Goal: Information Seeking & Learning: Learn about a topic

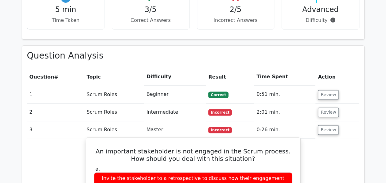
scroll to position [409, 0]
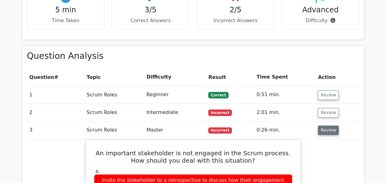
click at [331, 125] on button "Review" at bounding box center [328, 130] width 21 height 10
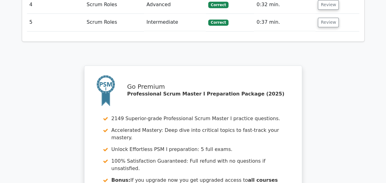
scroll to position [681, 0]
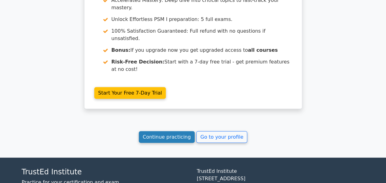
click at [161, 131] on link "Continue practicing" at bounding box center [167, 137] width 56 height 12
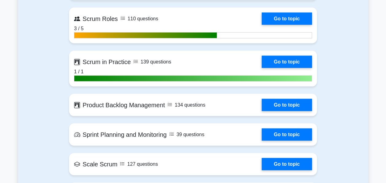
scroll to position [595, 0]
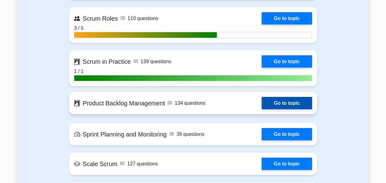
click at [262, 104] on link "Go to topic" at bounding box center [287, 103] width 50 height 12
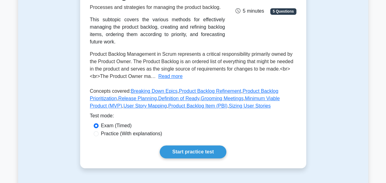
scroll to position [117, 0]
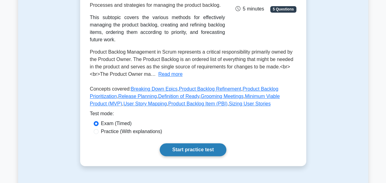
click at [194, 148] on link "Start practice test" at bounding box center [193, 149] width 67 height 13
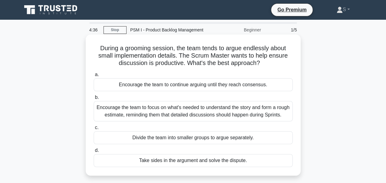
drag, startPoint x: 263, startPoint y: 62, endPoint x: 100, endPoint y: 44, distance: 164.2
click at [100, 44] on div "During a grooming session, the team tends to argue endlessly about small implem…" at bounding box center [193, 105] width 210 height 136
drag, startPoint x: 100, startPoint y: 44, endPoint x: 109, endPoint y: 49, distance: 10.4
copy h5 "During a grooming session, the team tends to argue endlessly about small implem…"
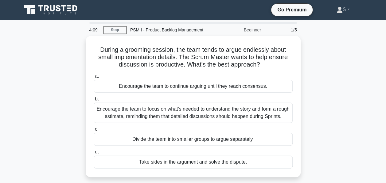
click at [302, 73] on div "During a grooming session, the team tends to argue endlessly about small implem…" at bounding box center [193, 110] width 350 height 148
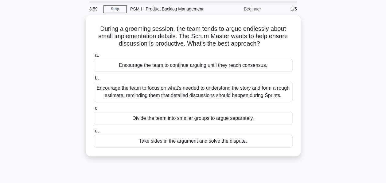
scroll to position [21, 0]
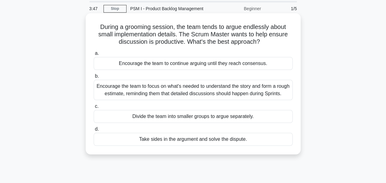
click at [292, 95] on div "Encourage the team to focus on what's needed to understand the story and form a…" at bounding box center [193, 90] width 199 height 20
click at [94, 78] on input "b. Encourage the team to focus on what's needed to understand the story and for…" at bounding box center [94, 76] width 0 height 4
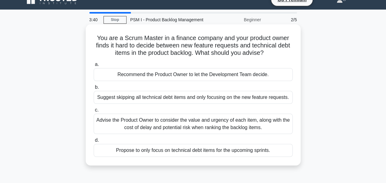
scroll to position [10, 0]
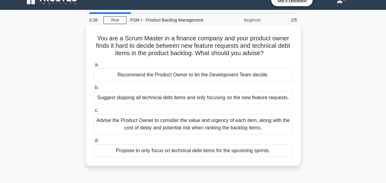
drag, startPoint x: 269, startPoint y: 53, endPoint x: 96, endPoint y: 34, distance: 174.1
click at [96, 34] on div "You are a Scrum Master in a finance company and your product owner finds it har…" at bounding box center [193, 95] width 210 height 136
drag, startPoint x: 96, startPoint y: 34, endPoint x: 180, endPoint y: 50, distance: 86.1
copy h5 "You are a Scrum Master in a finance company and your product owner finds it har…"
click at [89, 82] on div "You are a Scrum Master in a finance company and your product owner finds it har…" at bounding box center [193, 95] width 210 height 136
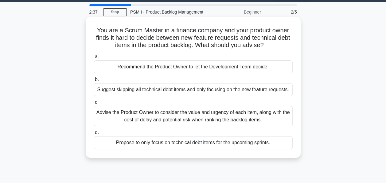
scroll to position [20, 0]
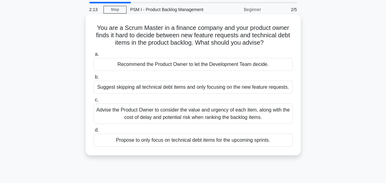
click at [136, 112] on div "Advise the Product Owner to consider the value and urgency of each item, along …" at bounding box center [193, 113] width 199 height 20
click at [94, 102] on input "c. Advise the Product Owner to consider the value and urgency of each item, alo…" at bounding box center [94, 100] width 0 height 4
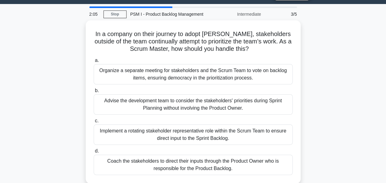
scroll to position [16, 0]
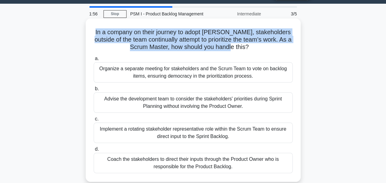
drag, startPoint x: 245, startPoint y: 47, endPoint x: 88, endPoint y: 34, distance: 156.6
click at [88, 34] on div "In a company on their journey to adopt Scrum, stakeholders outside of the team …" at bounding box center [193, 100] width 210 height 158
copy h5 "In a company on their journey to adopt Scrum, stakeholders outside of the team …"
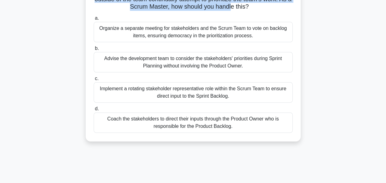
scroll to position [57, 0]
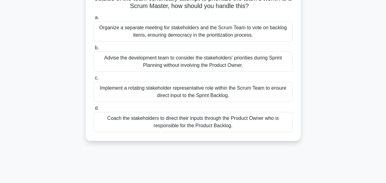
click at [195, 122] on div "Coach the stakeholders to direct their inputs through the Product Owner who is …" at bounding box center [193, 122] width 199 height 20
click at [94, 110] on input "d. Coach the stakeholders to direct their inputs through the Product Owner who …" at bounding box center [94, 108] width 0 height 4
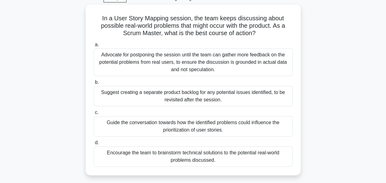
scroll to position [0, 0]
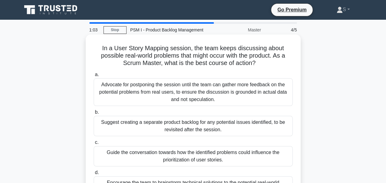
drag, startPoint x: 257, startPoint y: 63, endPoint x: 99, endPoint y: 46, distance: 159.1
click at [99, 46] on h5 "In a User Story Mapping session, the team keeps discussing about possible real-…" at bounding box center [193, 55] width 200 height 23
drag, startPoint x: 99, startPoint y: 46, endPoint x: 147, endPoint y: 50, distance: 48.4
copy h5 "In a User Story Mapping session, the team keeps discussing about possible real-…"
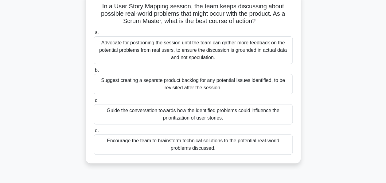
scroll to position [42, 0]
click at [189, 140] on div "Encourage the team to brainstorm technical solutions to the potential real-worl…" at bounding box center [193, 144] width 199 height 20
click at [94, 132] on input "d. Encourage the team to brainstorm technical solutions to the potential real-w…" at bounding box center [94, 130] width 0 height 4
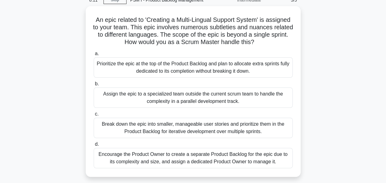
scroll to position [29, 0]
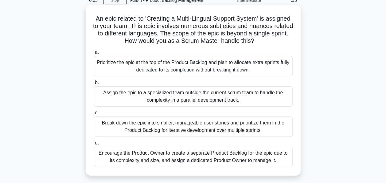
drag, startPoint x: 270, startPoint y: 41, endPoint x: 88, endPoint y: 19, distance: 183.6
click at [88, 19] on div "An epic related to 'Creating a Multi-Lingual Support System' is assigned to you…" at bounding box center [193, 89] width 210 height 165
copy h5 "An epic related to 'Creating a Multi-Lingual Support System' is assigned to you…"
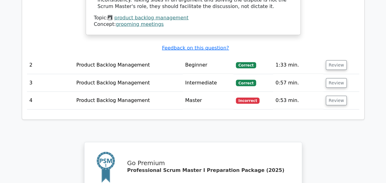
scroll to position [734, 0]
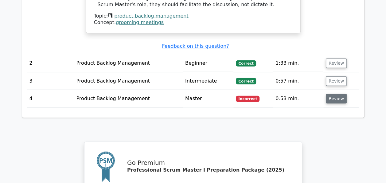
click at [329, 94] on button "Review" at bounding box center [336, 99] width 21 height 10
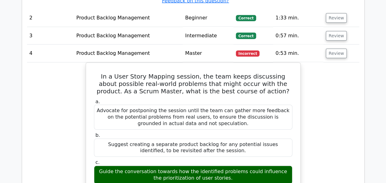
scroll to position [780, 0]
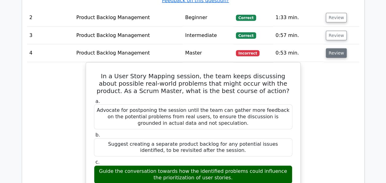
click at [336, 48] on button "Review" at bounding box center [336, 53] width 21 height 10
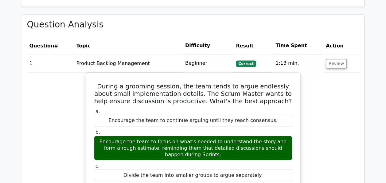
scroll to position [441, 0]
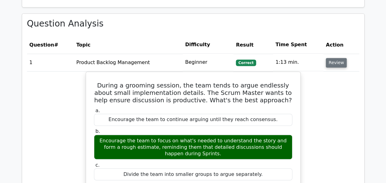
click at [338, 58] on button "Review" at bounding box center [336, 63] width 21 height 10
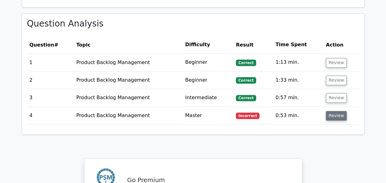
click at [338, 111] on button "Review" at bounding box center [336, 116] width 21 height 10
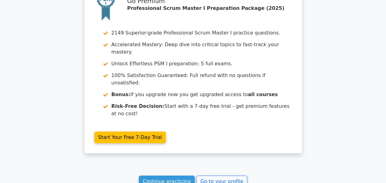
scroll to position [931, 0]
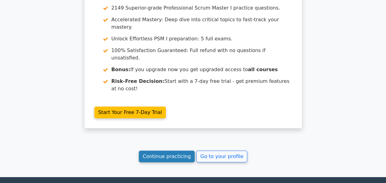
click at [161, 150] on link "Continue practicing" at bounding box center [167, 156] width 56 height 12
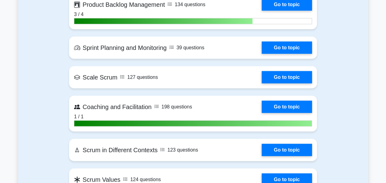
scroll to position [704, 0]
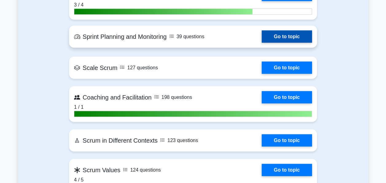
click at [272, 34] on link "Go to topic" at bounding box center [287, 36] width 50 height 12
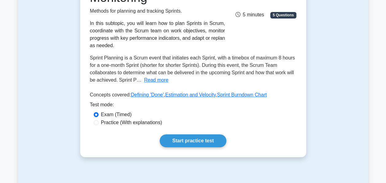
scroll to position [125, 0]
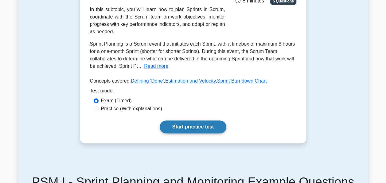
click at [203, 122] on link "Start practice test" at bounding box center [193, 126] width 67 height 13
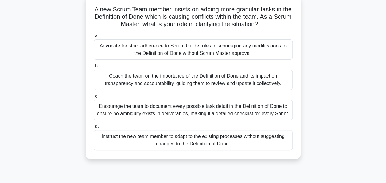
scroll to position [41, 0]
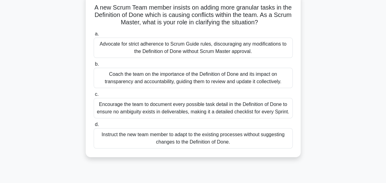
click at [166, 75] on div "Coach the team on the importance of the Definition of Done and its impact on tr…" at bounding box center [193, 78] width 199 height 20
click at [94, 66] on input "b. Coach the team on the importance of the Definition of Done and its impact on…" at bounding box center [94, 64] width 0 height 4
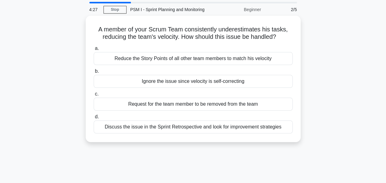
scroll to position [0, 0]
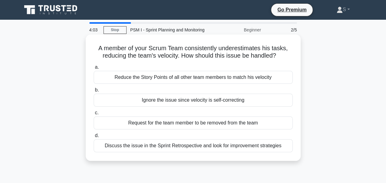
click at [214, 146] on div "Discuss the issue in the Sprint Retrospective and look for improvement strategi…" at bounding box center [193, 145] width 199 height 13
click at [94, 137] on input "d. Discuss the issue in the Sprint Retrospective and look for improvement strat…" at bounding box center [94, 135] width 0 height 4
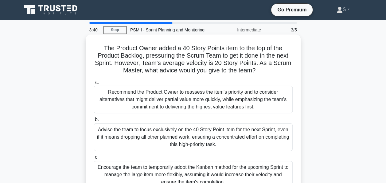
drag, startPoint x: 265, startPoint y: 71, endPoint x: 100, endPoint y: 50, distance: 167.2
click at [100, 50] on h5 "The Product Owner added a 40 Story Points item to the top of the Product Backlo…" at bounding box center [193, 59] width 200 height 30
drag, startPoint x: 100, startPoint y: 50, endPoint x: 151, endPoint y: 55, distance: 52.1
copy h5 "The Product Owner added a 40 Story Points item to the top of the Product Backlo…"
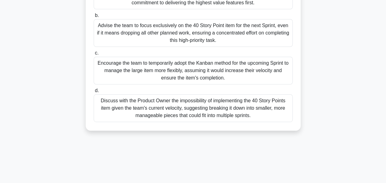
scroll to position [106, 0]
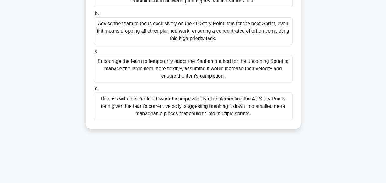
drag, startPoint x: 221, startPoint y: 76, endPoint x: 96, endPoint y: 61, distance: 125.6
click at [96, 61] on div "Encourage the team to temporarily adopt the Kanban method for the upcoming Spri…" at bounding box center [193, 69] width 199 height 28
drag, startPoint x: 96, startPoint y: 61, endPoint x: 124, endPoint y: 68, distance: 28.9
copy div "Encourage the team to temporarily adopt the Kanban method for the upcoming Spri…"
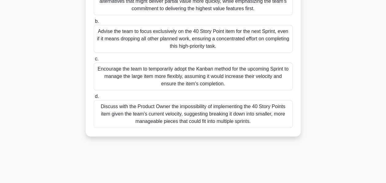
scroll to position [101, 0]
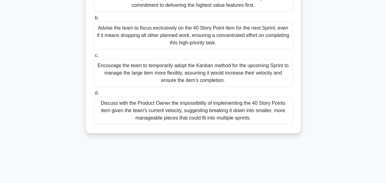
drag, startPoint x: 257, startPoint y: 119, endPoint x: 95, endPoint y: 101, distance: 162.5
click at [95, 101] on div "Discuss with the Product Owner the impossibility of implementing the 40 Story P…" at bounding box center [193, 110] width 199 height 28
drag, startPoint x: 95, startPoint y: 101, endPoint x: 144, endPoint y: 105, distance: 49.0
copy div "Discuss with the Product Owner the impossibility of implementing the 40 Story P…"
click at [265, 116] on div "Discuss with the Product Owner the impossibility of implementing the 40 Story P…" at bounding box center [193, 110] width 199 height 28
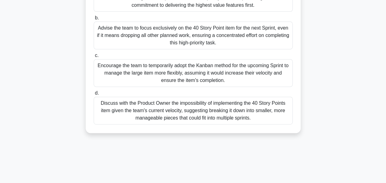
click at [94, 95] on input "d. Discuss with the Product Owner the impossibility of implementing the 40 Stor…" at bounding box center [94, 93] width 0 height 4
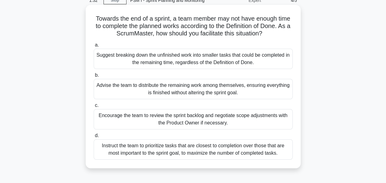
scroll to position [30, 0]
drag, startPoint x: 269, startPoint y: 32, endPoint x: 92, endPoint y: 19, distance: 178.4
click at [92, 19] on div "Towards the end of a sprint, a team member may not have enough time to complete…" at bounding box center [193, 86] width 210 height 158
copy h5 "Towards the end of a sprint, a team member may not have enough time to complete…"
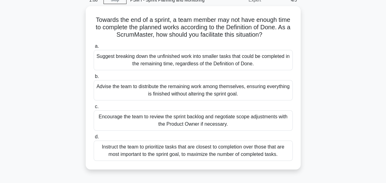
click at [311, 57] on div "Towards the end of a sprint, a team member may not have enough time to complete…" at bounding box center [193, 91] width 350 height 170
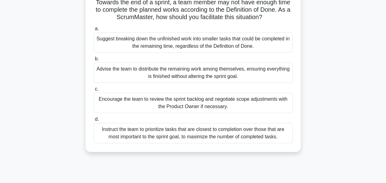
scroll to position [46, 0]
click at [158, 131] on div "Instruct the team to prioritize tasks that are closest to completion over those…" at bounding box center [193, 132] width 199 height 20
click at [94, 120] on input "d. Instruct the team to prioritize tasks that are closest to completion over th…" at bounding box center [94, 118] width 0 height 4
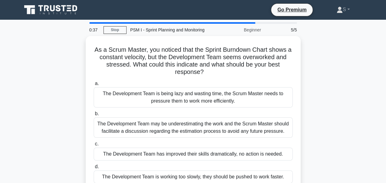
scroll to position [19, 0]
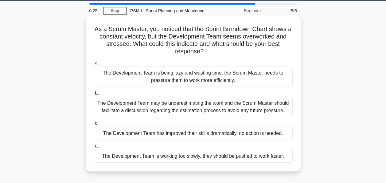
drag, startPoint x: 207, startPoint y: 50, endPoint x: 88, endPoint y: 28, distance: 121.0
click at [88, 28] on div "As a Scrum Master, you noticed that the Sprint Burndown Chart shows a constant …" at bounding box center [193, 93] width 210 height 151
copy h5 "As a Scrum Master, you noticed that the Sprint Burndown Chart shows a constant …"
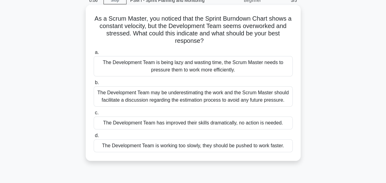
scroll to position [30, 0]
click at [153, 100] on div "The Development Team may be underestimating the work and the Scrum Master shoul…" at bounding box center [193, 96] width 199 height 20
click at [94, 84] on input "b. The Development Team may be underestimating the work and the Scrum Master sh…" at bounding box center [94, 82] width 0 height 4
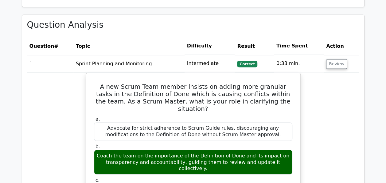
scroll to position [439, 0]
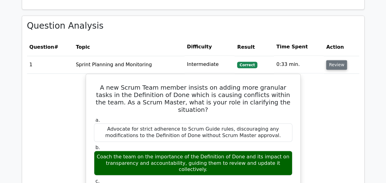
click at [335, 60] on button "Review" at bounding box center [336, 65] width 21 height 10
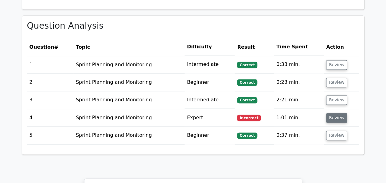
click at [340, 113] on button "Review" at bounding box center [336, 118] width 21 height 10
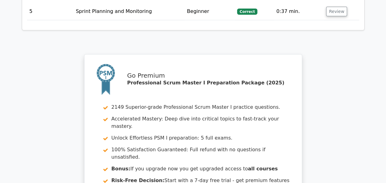
scroll to position [965, 0]
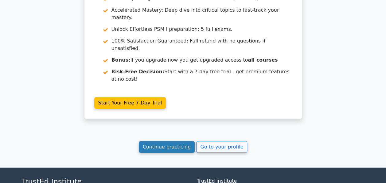
click at [172, 141] on link "Continue practicing" at bounding box center [167, 147] width 56 height 12
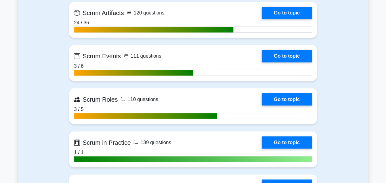
scroll to position [515, 0]
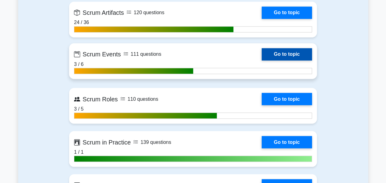
click at [280, 55] on link "Go to topic" at bounding box center [287, 54] width 50 height 12
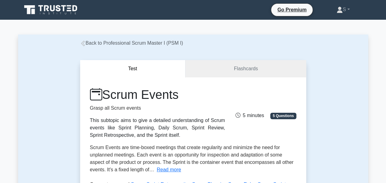
scroll to position [141, 0]
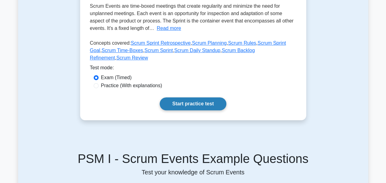
click at [181, 97] on link "Start practice test" at bounding box center [193, 103] width 67 height 13
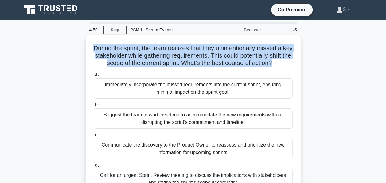
drag, startPoint x: 290, startPoint y: 63, endPoint x: 90, endPoint y: 49, distance: 200.8
click at [90, 49] on div "During the sprint, the team realizes that they unintentionally missed a key sta…" at bounding box center [193, 116] width 210 height 158
copy h5 "During the sprint, the team realizes that they unintentionally missed a key sta…"
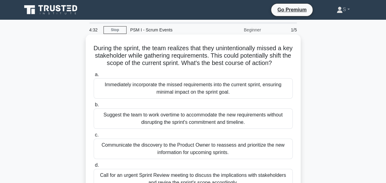
click at [295, 88] on div "a. Immediately incorporate the missed requirements into the current sprint, ens…" at bounding box center [193, 85] width 206 height 28
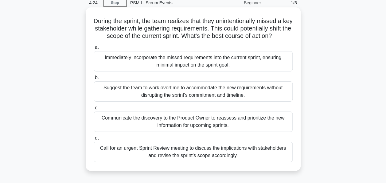
scroll to position [41, 0]
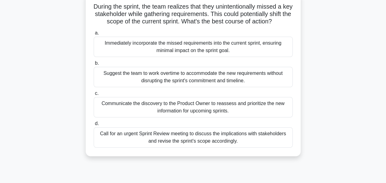
click at [192, 52] on div "Immediately incorporate the missed requirements into the current sprint, ensuri…" at bounding box center [193, 47] width 199 height 20
click at [94, 35] on input "a. Immediately incorporate the missed requirements into the current sprint, ens…" at bounding box center [94, 33] width 0 height 4
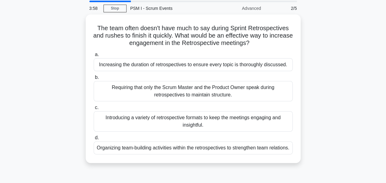
scroll to position [0, 0]
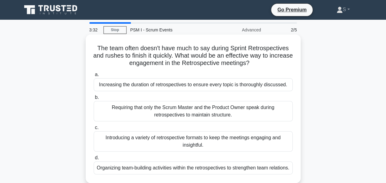
drag, startPoint x: 268, startPoint y: 63, endPoint x: 96, endPoint y: 45, distance: 172.7
click at [96, 45] on h5 "The team often doesn't have much to say during Sprint Retrospectives and rushes…" at bounding box center [193, 55] width 200 height 23
copy h5 "The team often doesn't have much to say during Sprint Retrospectives and rushes…"
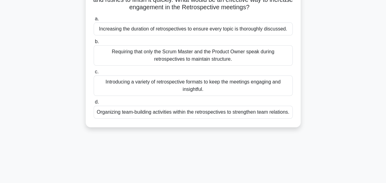
scroll to position [57, 0]
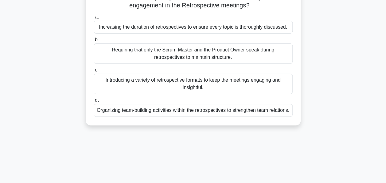
click at [223, 80] on div "Introducing a variety of retrospective formats to keep the meetings engaging an…" at bounding box center [193, 83] width 199 height 20
click at [94, 72] on input "c. Introducing a variety of retrospective formats to keep the meetings engaging…" at bounding box center [94, 70] width 0 height 4
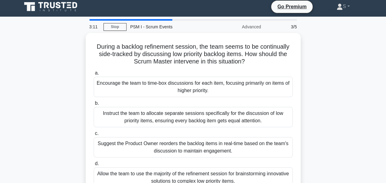
scroll to position [0, 0]
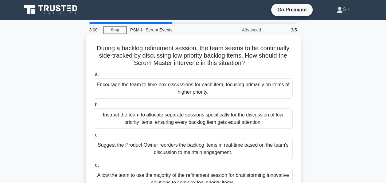
drag, startPoint x: 256, startPoint y: 64, endPoint x: 96, endPoint y: 46, distance: 161.4
click at [96, 46] on h5 "During a backlog refinement session, the team seems to be continually side-trac…" at bounding box center [193, 55] width 200 height 23
copy h5 "During a backlog refinement session, the team seems to be continually side-trac…"
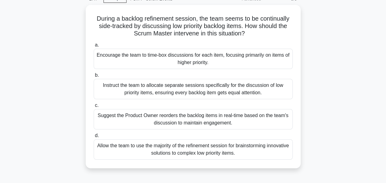
scroll to position [31, 0]
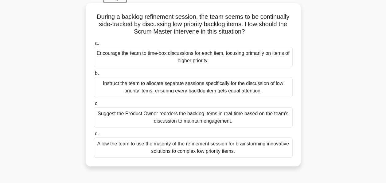
click at [205, 118] on div "Suggest the Product Owner reorders the backlog items in real-time based on the …" at bounding box center [193, 117] width 199 height 20
click at [94, 105] on input "c. Suggest the Product Owner reorders the backlog items in real-time based on t…" at bounding box center [94, 103] width 0 height 4
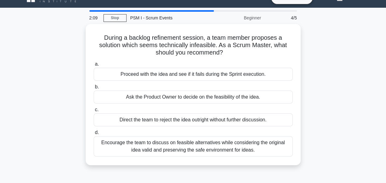
scroll to position [0, 0]
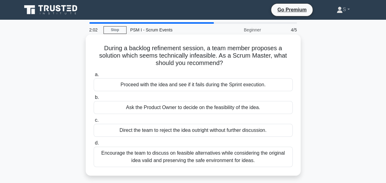
drag, startPoint x: 224, startPoint y: 66, endPoint x: 102, endPoint y: 50, distance: 123.3
click at [102, 50] on h5 "During a backlog refinement session, a team member proposes a solution which se…" at bounding box center [193, 55] width 200 height 23
copy h5 "During a backlog refinement session, a team member proposes a solution which se…"
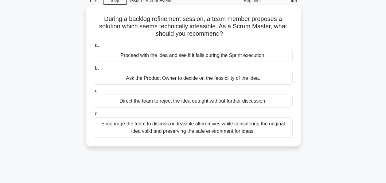
scroll to position [29, 0]
drag, startPoint x: 254, startPoint y: 130, endPoint x: 86, endPoint y: 121, distance: 167.7
click at [86, 121] on div "During a backlog refinement session, a team member proposes a solution which se…" at bounding box center [193, 75] width 215 height 141
copy div "Encourage the team to discuss on feasible alternatives while considering the or…"
click at [262, 132] on div "Encourage the team to discuss on feasible alternatives while considering the or…" at bounding box center [193, 127] width 199 height 20
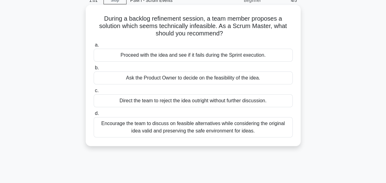
click at [94, 115] on input "d. Encourage the team to discuss on feasible alternatives while considering the…" at bounding box center [94, 113] width 0 height 4
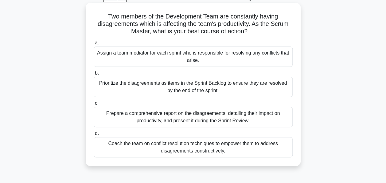
scroll to position [32, 0]
drag, startPoint x: 227, startPoint y: 153, endPoint x: 107, endPoint y: 142, distance: 120.4
click at [107, 142] on div "Coach the team on conflict resolution techniques to empower them to address dis…" at bounding box center [193, 146] width 199 height 20
copy div "Coach the team on conflict resolution techniques to empower them to address dis…"
click at [265, 153] on div "Coach the team on conflict resolution techniques to empower them to address dis…" at bounding box center [193, 146] width 199 height 20
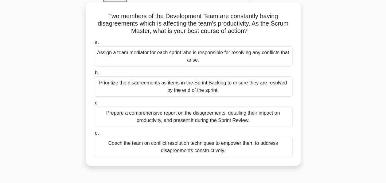
click at [94, 135] on input "d. Coach the team on conflict resolution techniques to empower them to address …" at bounding box center [94, 133] width 0 height 4
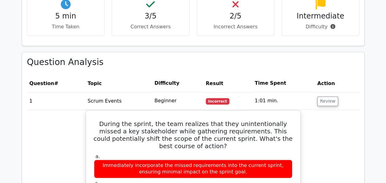
scroll to position [403, 0]
click at [328, 96] on button "Review" at bounding box center [327, 101] width 21 height 10
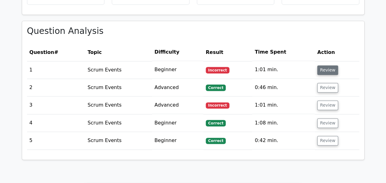
scroll to position [434, 0]
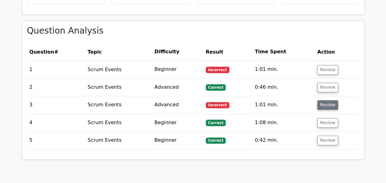
click at [325, 100] on button "Review" at bounding box center [327, 105] width 21 height 10
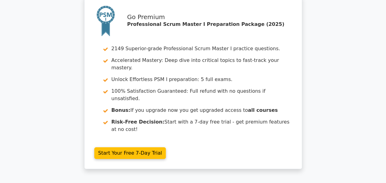
scroll to position [902, 0]
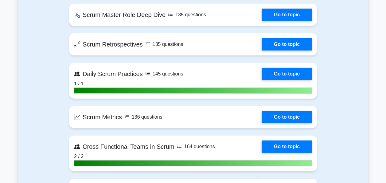
scroll to position [965, 0]
